Goal: Find specific page/section: Find specific page/section

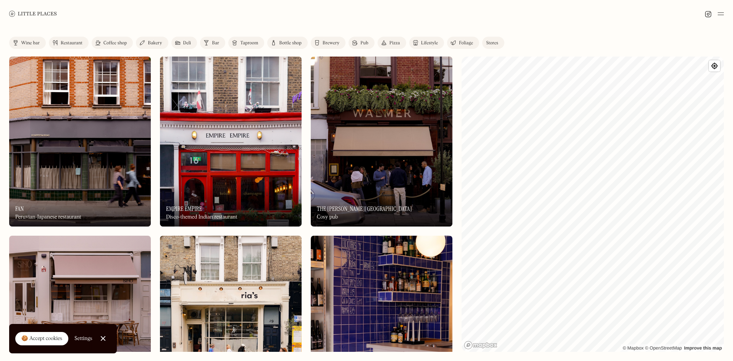
click at [35, 42] on div "Wine bar" at bounding box center [30, 43] width 19 height 5
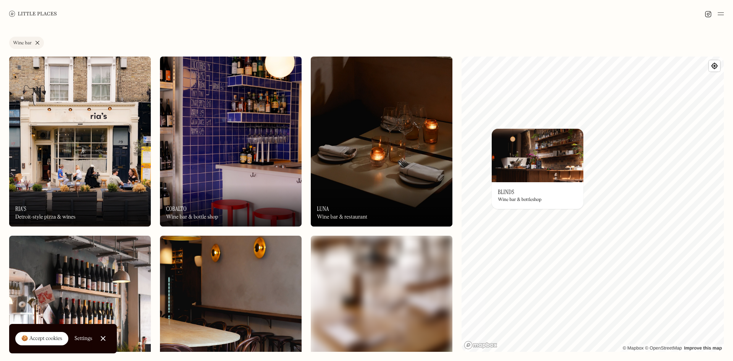
click at [37, 44] on link "Wine bar" at bounding box center [26, 43] width 35 height 12
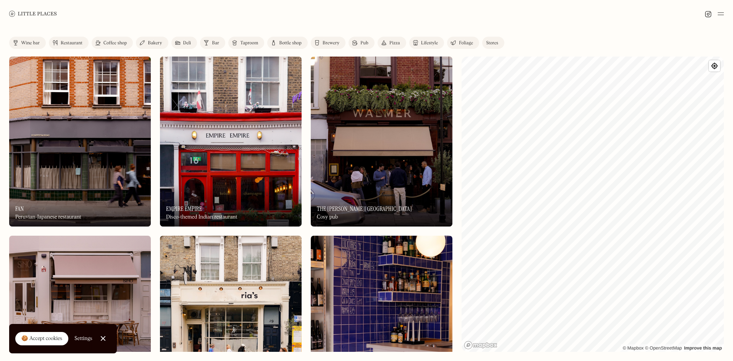
click at [474, 360] on html "Places Map Store About Apply 🍪 Accept cookies Settings Close Cookie Popup Close…" at bounding box center [366, 180] width 733 height 361
